Goal: Find specific page/section: Find specific page/section

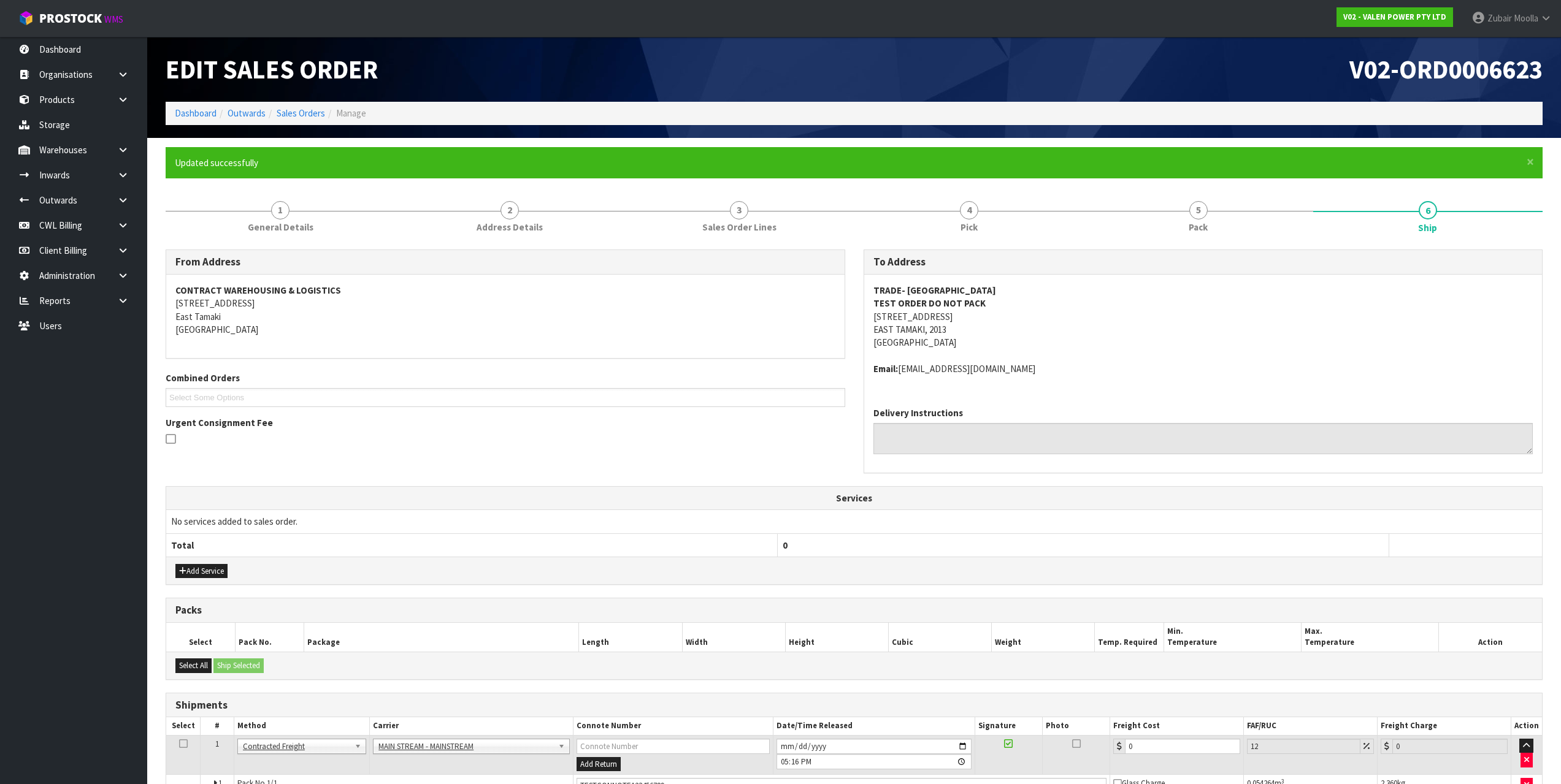
click at [601, 343] on div "CONTRACT WAREHOUSING & LOGISTICS [STREET_ADDRESS]" at bounding box center [505, 316] width 679 height 84
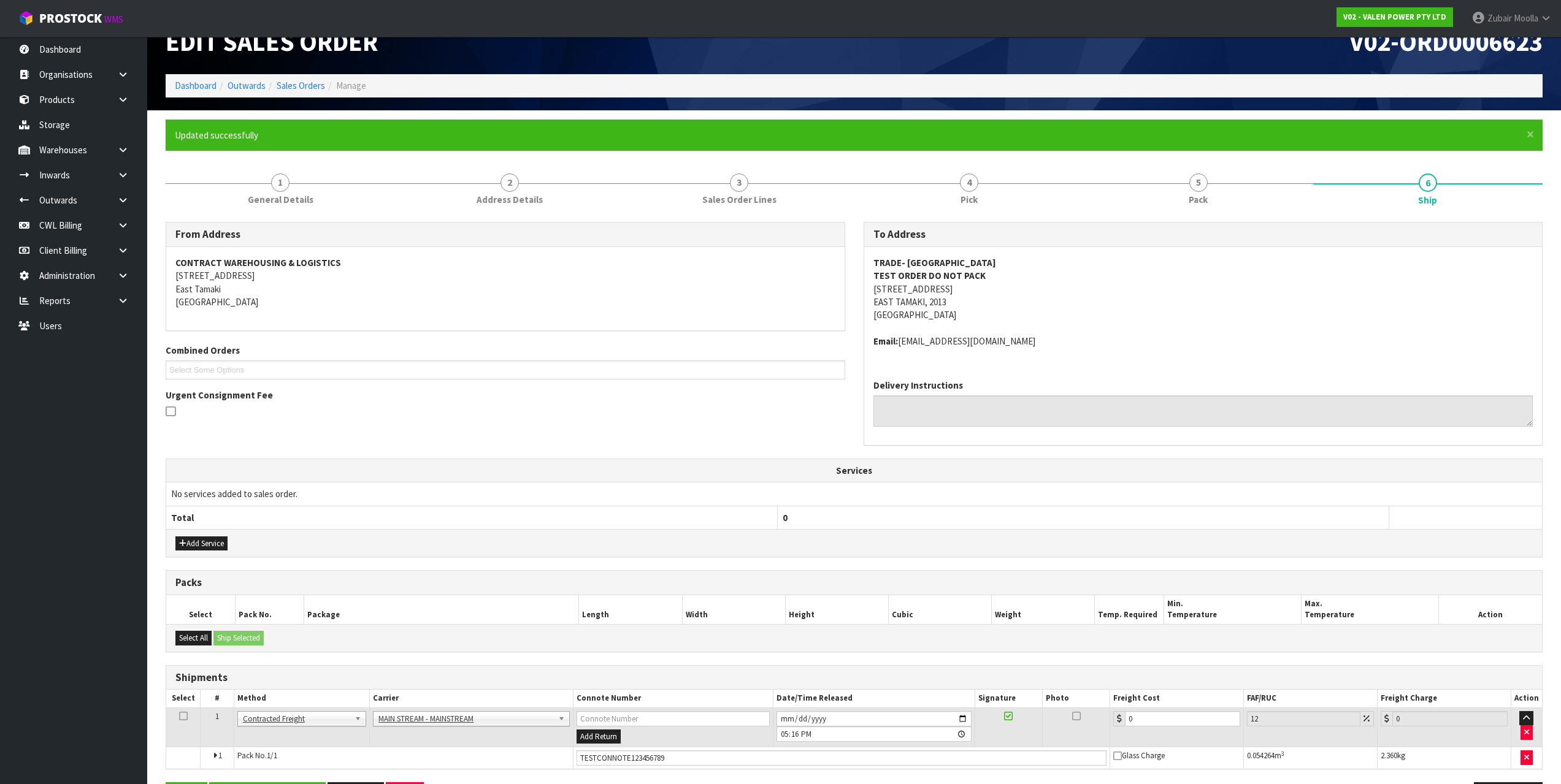
scroll to position [71, 0]
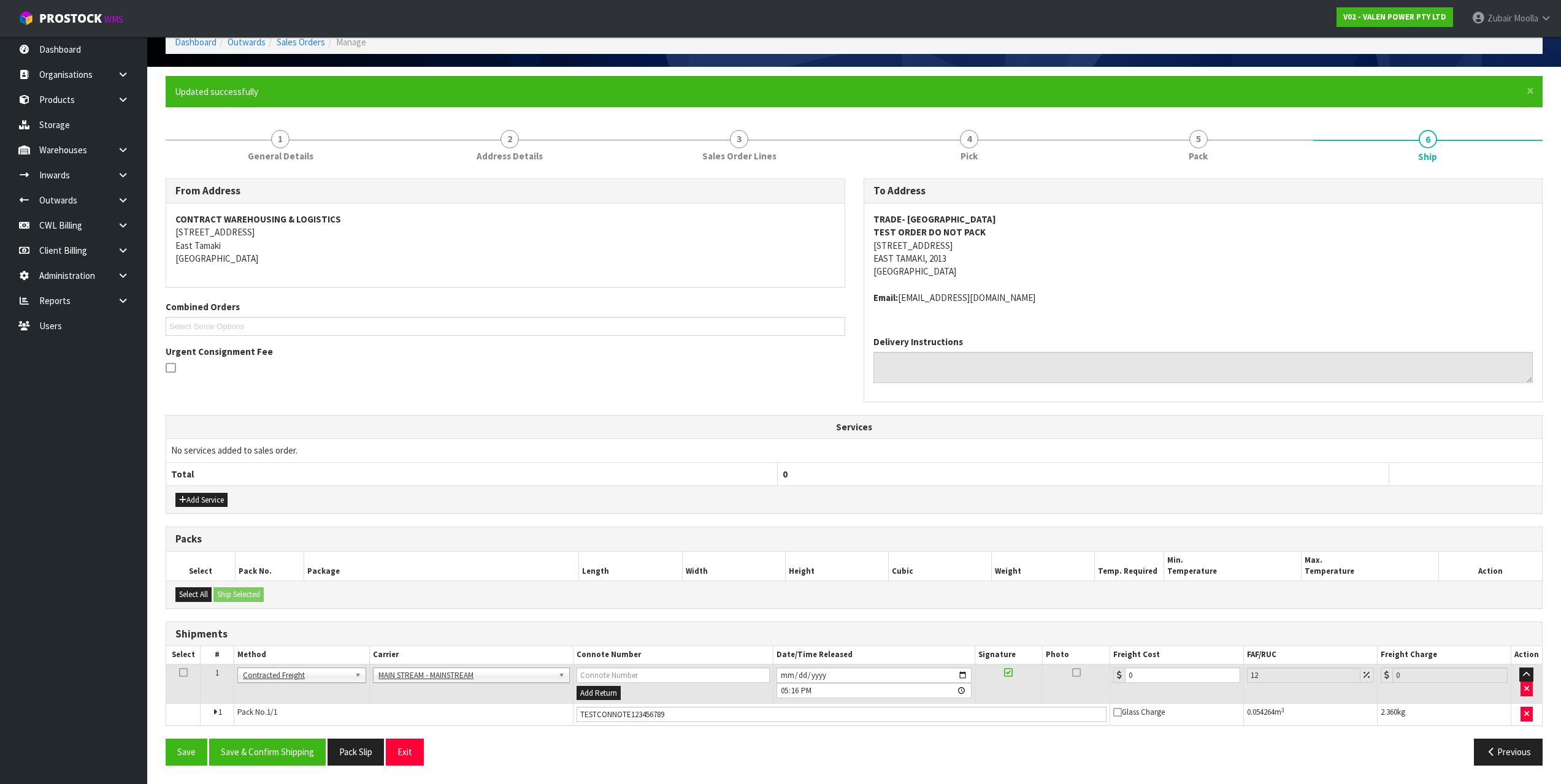
drag, startPoint x: 623, startPoint y: 436, endPoint x: 581, endPoint y: 424, distance: 43.7
click at [618, 435] on th "Services" at bounding box center [853, 427] width 1375 height 24
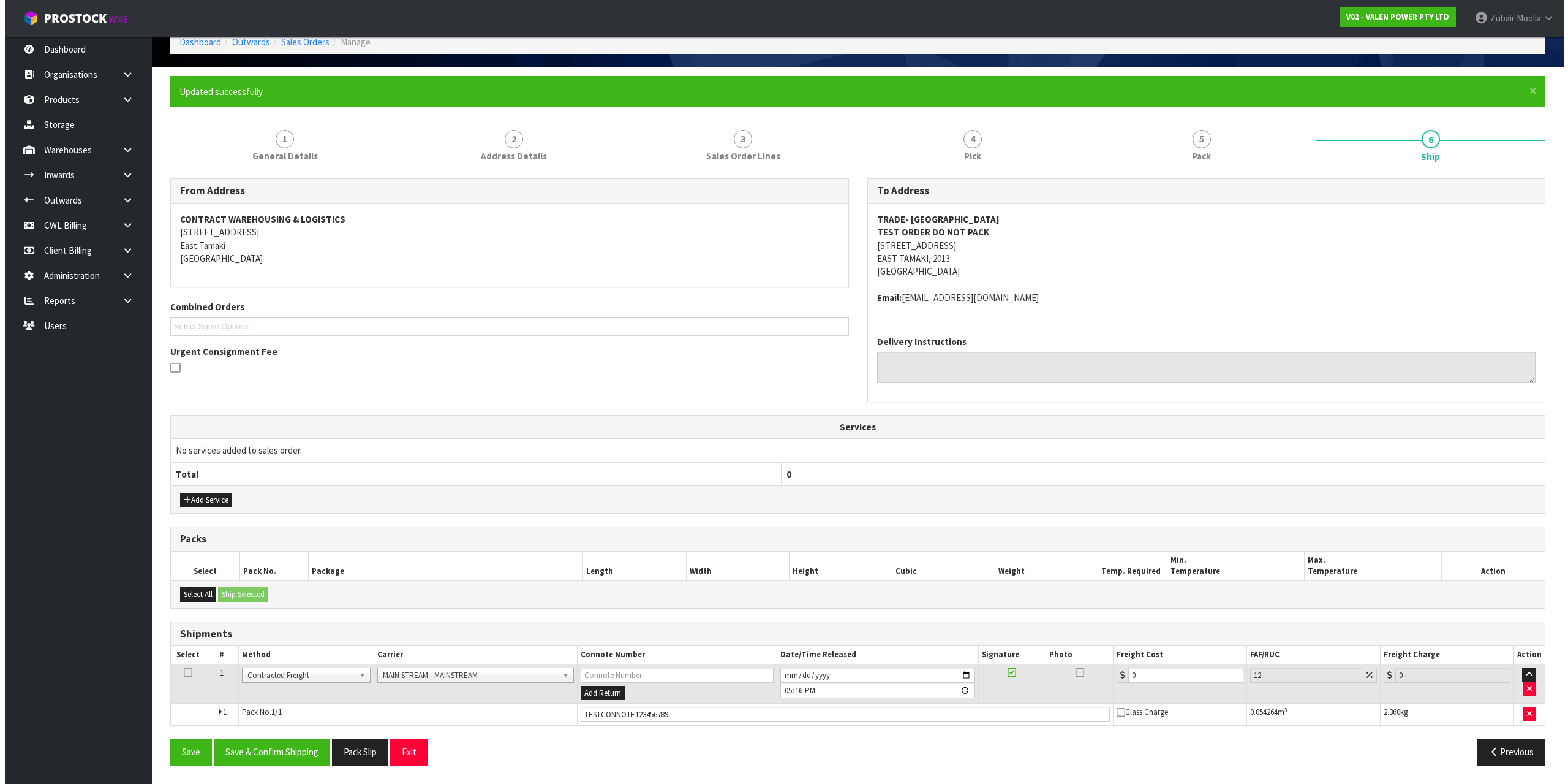
scroll to position [0, 0]
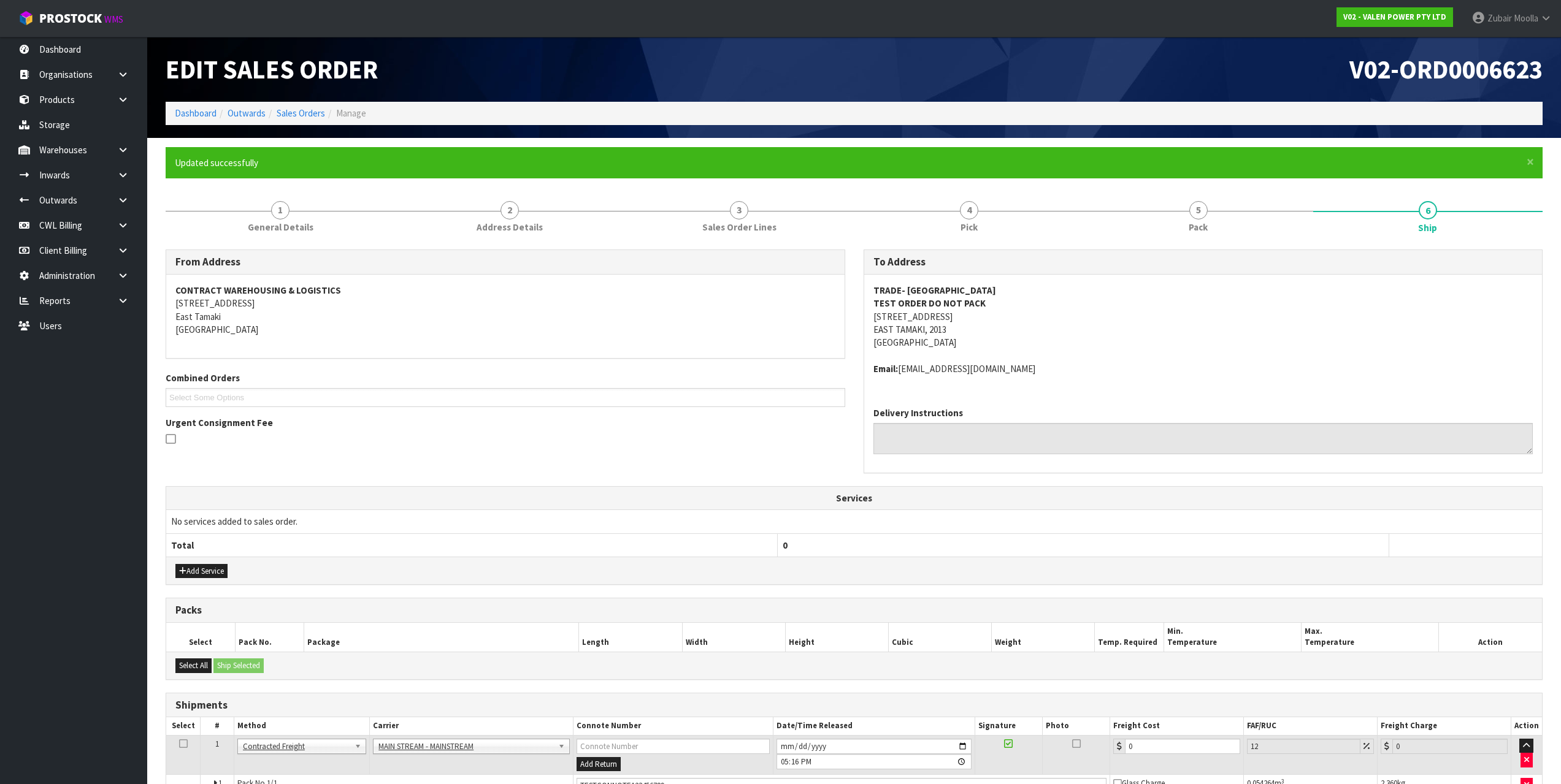
drag, startPoint x: 510, startPoint y: 724, endPoint x: 477, endPoint y: 606, distance: 122.5
click at [322, 114] on link "Sales Orders" at bounding box center [301, 113] width 49 height 12
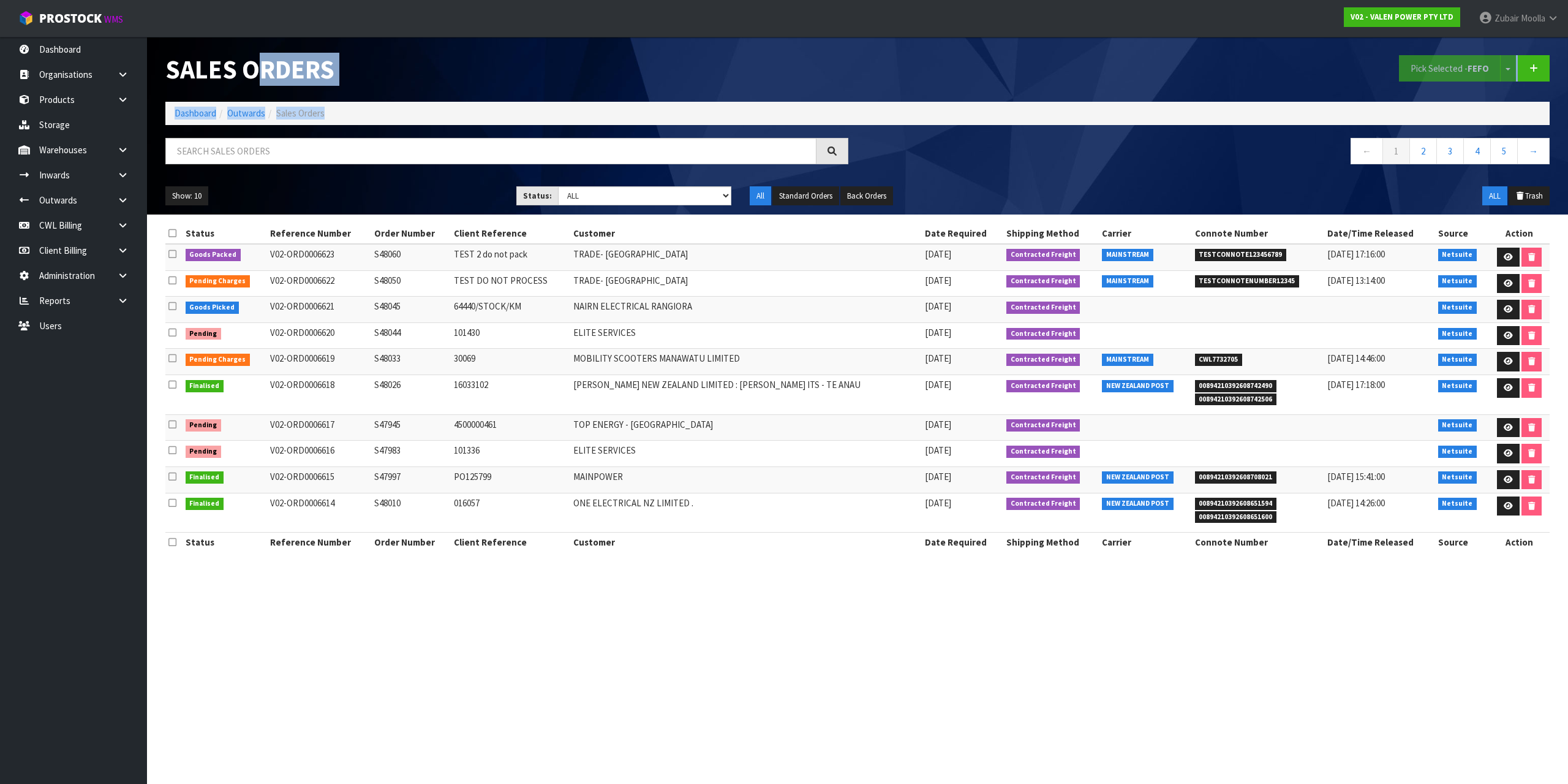
drag, startPoint x: 157, startPoint y: 69, endPoint x: 419, endPoint y: 141, distance: 271.7
click at [419, 141] on div "Sales Orders Pick Selected - FEFO Split button! FIFO - First In First Out FEFO …" at bounding box center [857, 125] width 1403 height 178
drag, startPoint x: 396, startPoint y: 162, endPoint x: 403, endPoint y: 205, distance: 43.6
click at [403, 205] on div "Sales Orders Pick Selected - FEFO Split button! FIFO - First In First Out FEFO …" at bounding box center [857, 125] width 1403 height 178
click at [282, 153] on input "text" at bounding box center [491, 151] width 651 height 27
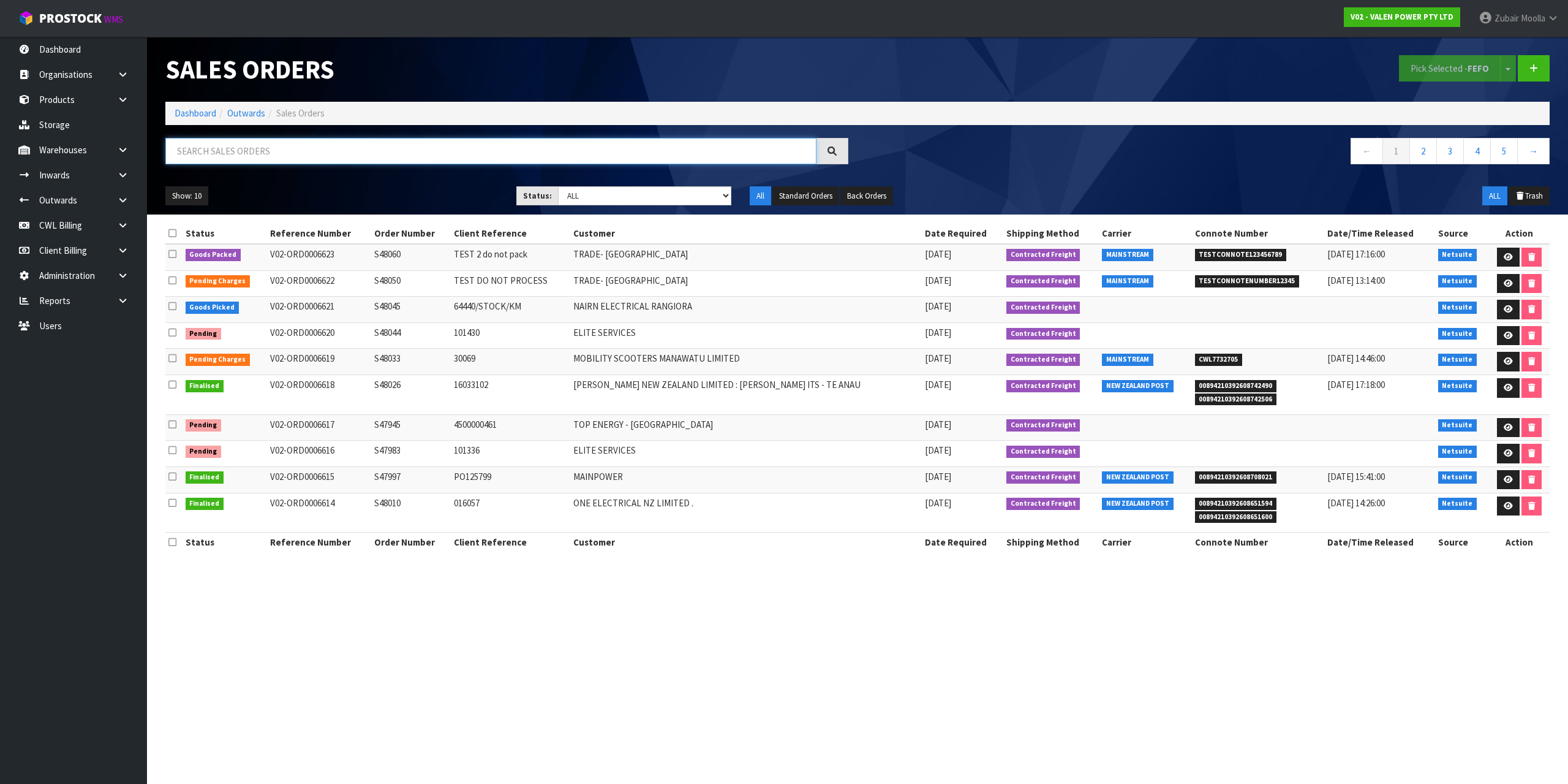
click at [344, 142] on input "text" at bounding box center [491, 151] width 651 height 27
click at [341, 145] on input "text" at bounding box center [491, 151] width 651 height 27
click at [94, 84] on link "Organisations" at bounding box center [74, 74] width 147 height 25
click at [1019, 119] on ol "Dashboard Outwards Sales Orders" at bounding box center [857, 113] width 1385 height 23
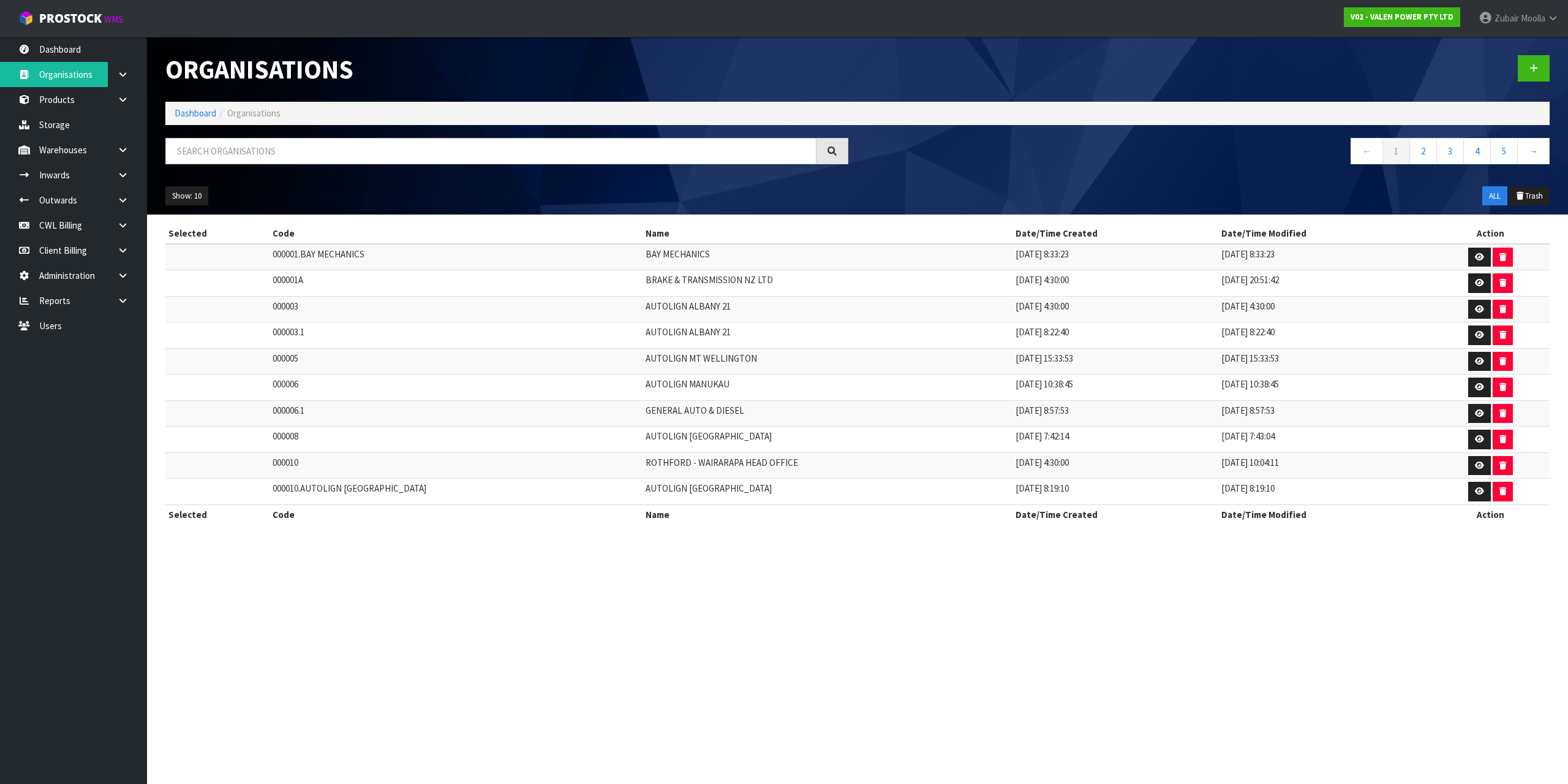
drag, startPoint x: 956, startPoint y: 222, endPoint x: 833, endPoint y: 655, distance: 450.1
click at [833, 655] on section "Organisations Dashboard Organisations ← 1 2 3 4 5 → Show: 10 5 10 25 50 ALL Tra…" at bounding box center [784, 392] width 1568 height 784
click at [830, 648] on section "Organisations Dashboard Organisations ← 1 2 3 4 5 → Show: 10 5 10 25 50 ALL Tra…" at bounding box center [784, 392] width 1568 height 784
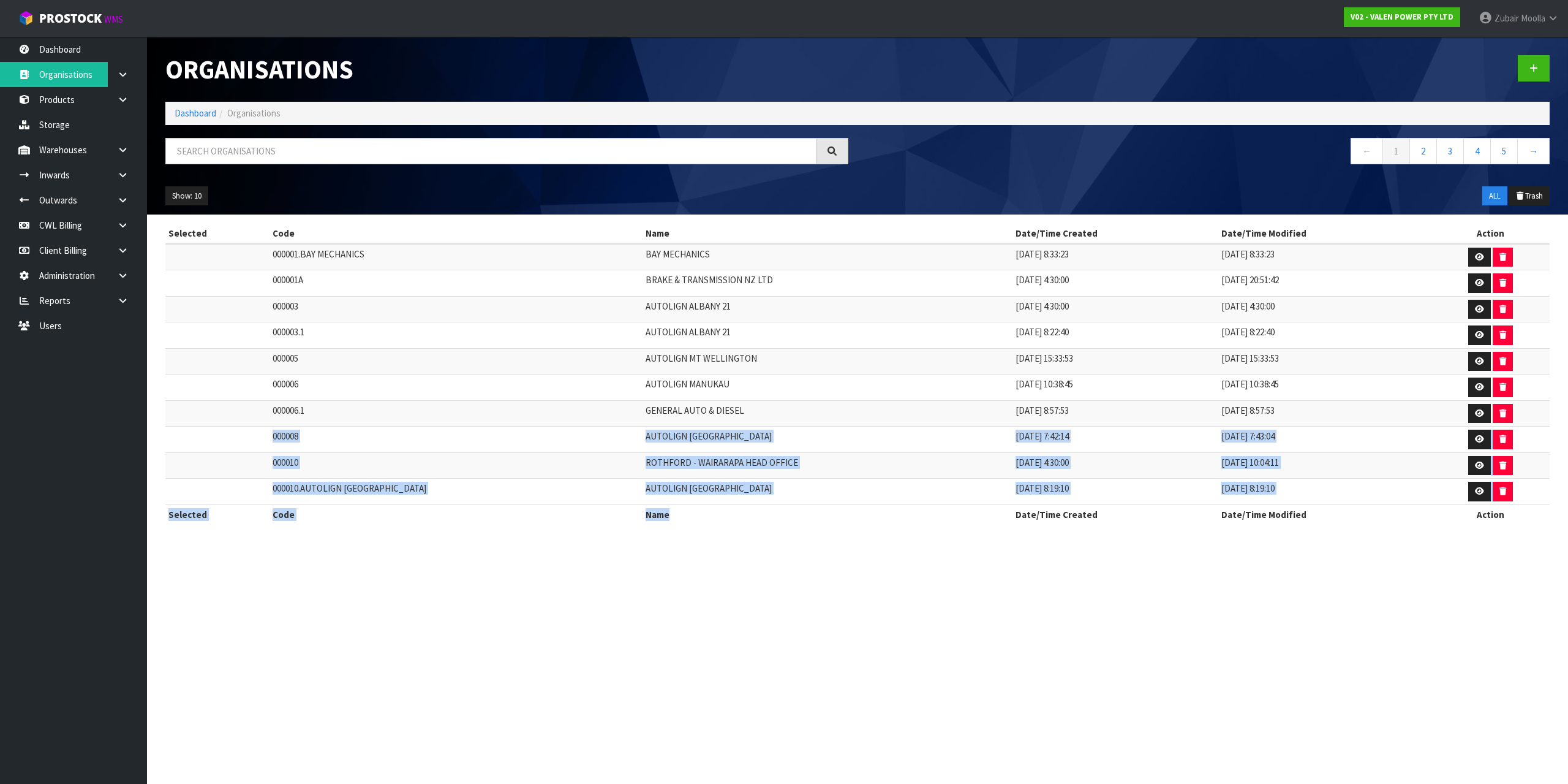
drag, startPoint x: 604, startPoint y: 435, endPoint x: 269, endPoint y: 442, distance: 335.1
click at [269, 442] on table "Selected Code Name Date/Time Created Date/Time Modified Action 000001.[GEOGRAPH…" at bounding box center [857, 373] width 1385 height 300
click at [272, 434] on td "000008" at bounding box center [456, 440] width 373 height 27
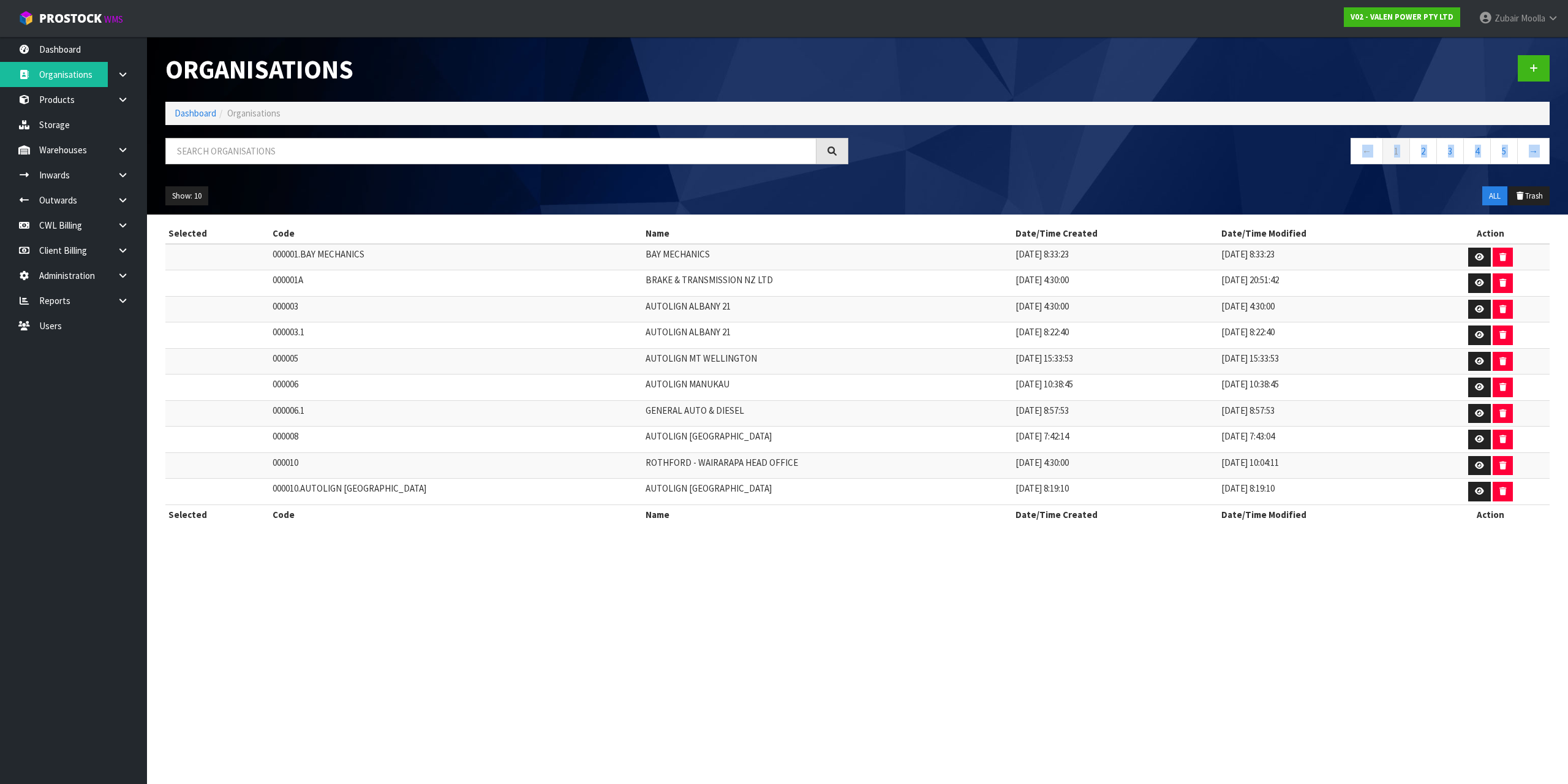
drag, startPoint x: 533, startPoint y: 169, endPoint x: 530, endPoint y: 179, distance: 10.4
click at [530, 179] on div "Organisations Dashboard Organisations ← 1 2 3 4 5 → Show: 10 5 10 25 50 ALL Tra…" at bounding box center [857, 125] width 1403 height 178
